Goal: Information Seeking & Learning: Learn about a topic

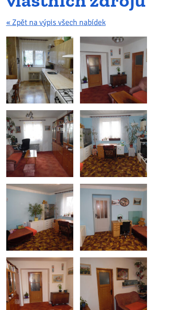
scroll to position [145, 0]
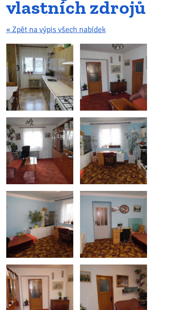
click at [58, 94] on img at bounding box center [39, 77] width 67 height 67
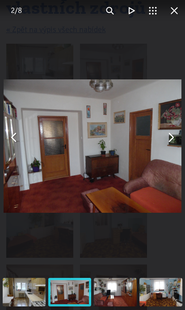
click at [30, 12] on div "2 / 8" at bounding box center [16, 10] width 32 height 21
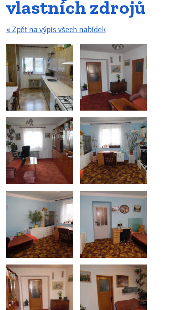
click at [130, 85] on img at bounding box center [113, 77] width 67 height 67
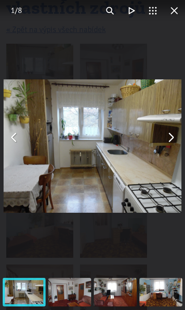
click at [12, 10] on span "1" at bounding box center [13, 10] width 4 height 9
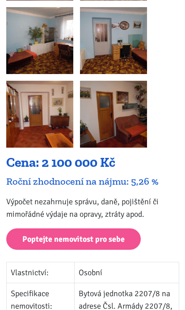
scroll to position [329, 0]
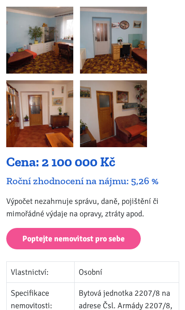
click at [146, 122] on img at bounding box center [113, 113] width 67 height 67
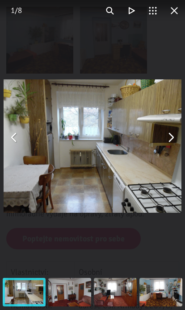
click at [170, 136] on button "You can close this modal content with the ESC key" at bounding box center [170, 137] width 21 height 21
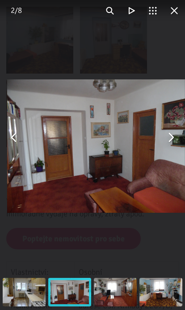
click at [176, 136] on button "You can close this modal content with the ESC key" at bounding box center [170, 137] width 21 height 21
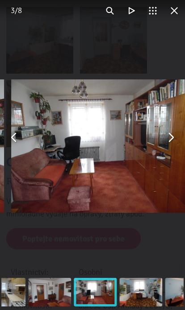
click at [177, 136] on button "You can close this modal content with the ESC key" at bounding box center [170, 137] width 21 height 21
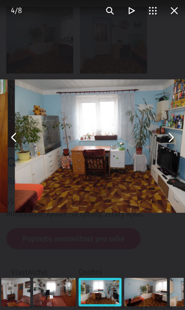
click at [170, 131] on button "You can close this modal content with the ESC key" at bounding box center [170, 137] width 21 height 21
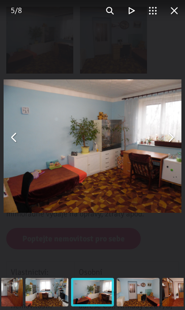
click at [182, 135] on div "You can close this modal content with the ESC key" at bounding box center [92, 137] width 185 height 275
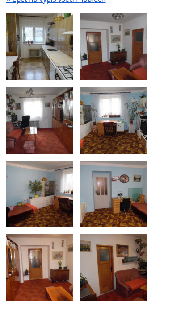
scroll to position [173, 0]
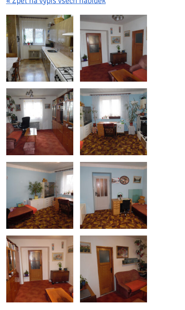
click at [134, 132] on img at bounding box center [113, 122] width 67 height 67
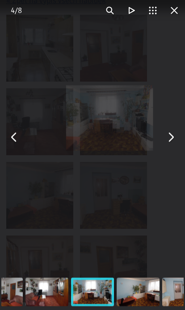
scroll to position [174, 0]
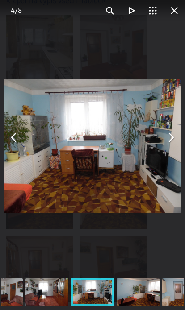
click at [174, 148] on img "You can close this modal content with the ESC key" at bounding box center [93, 145] width 178 height 133
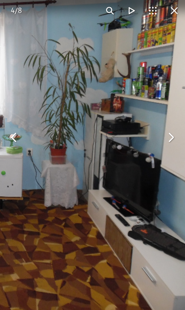
click at [178, 141] on button "You can close this modal content with the ESC key" at bounding box center [170, 137] width 21 height 21
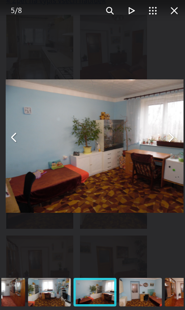
click at [174, 151] on img "You can close this modal content with the ESC key" at bounding box center [95, 145] width 178 height 133
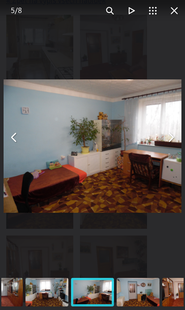
click at [173, 15] on button "You can close this modal content with the ESC key" at bounding box center [173, 10] width 21 height 21
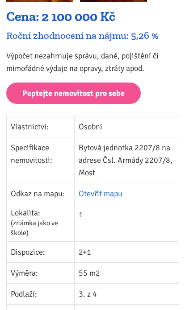
scroll to position [475, 0]
